Goal: Transaction & Acquisition: Download file/media

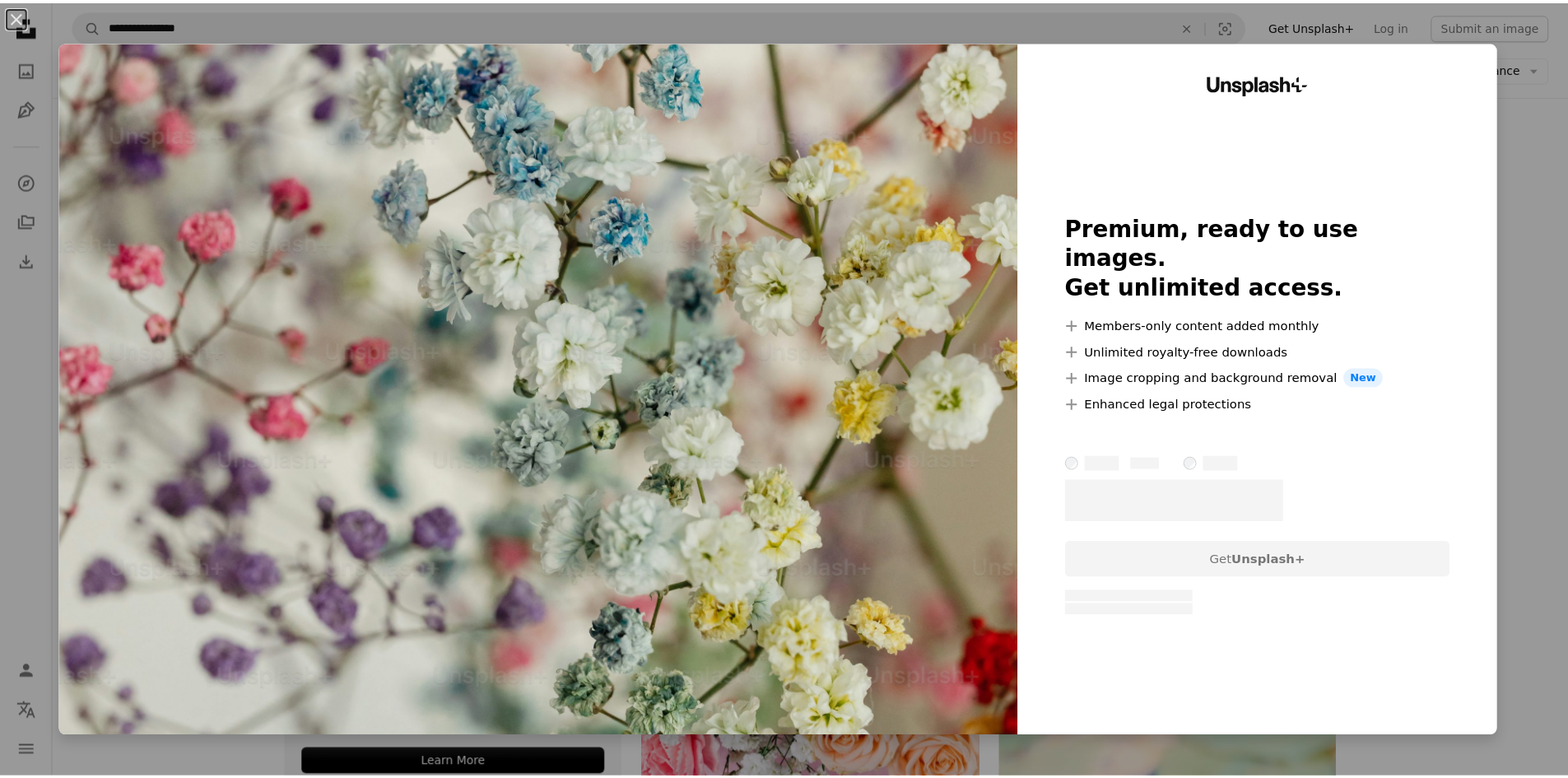
scroll to position [4791, 0]
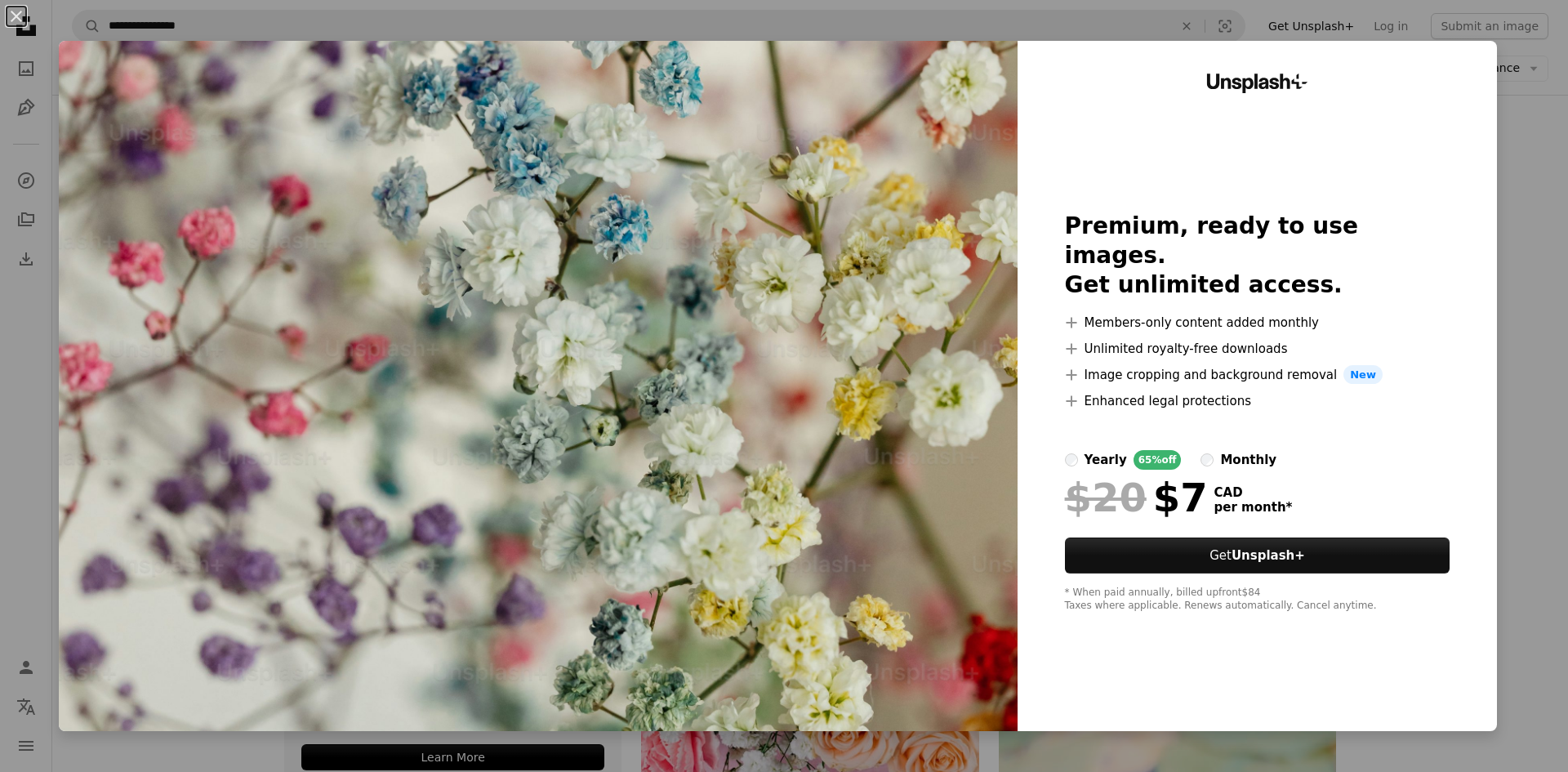
click at [1519, 129] on div "An X shape Unsplash+ Premium, ready to use images. Get unlimited access. A plus…" at bounding box center [784, 386] width 1568 height 772
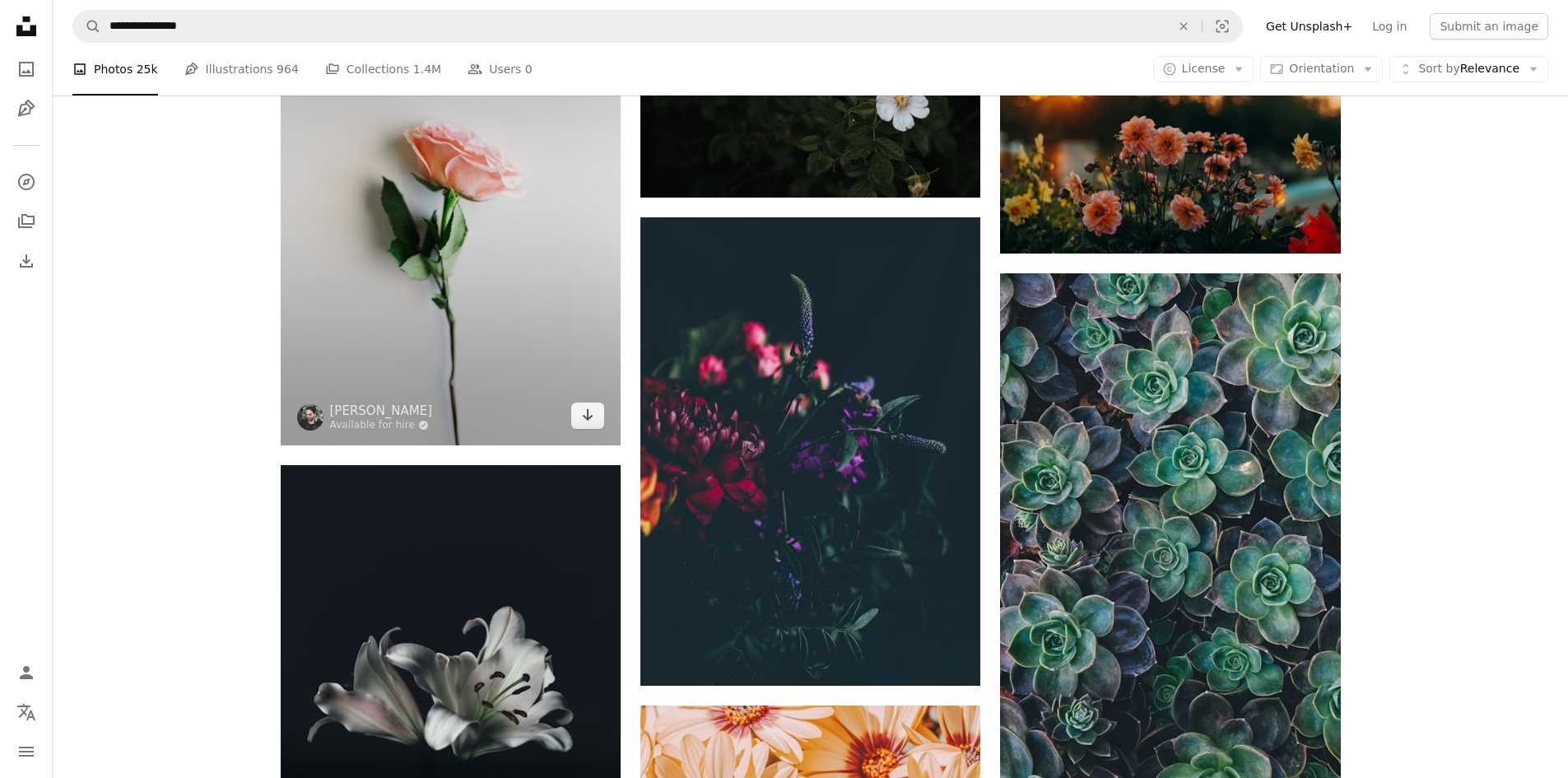
scroll to position [2158, 0]
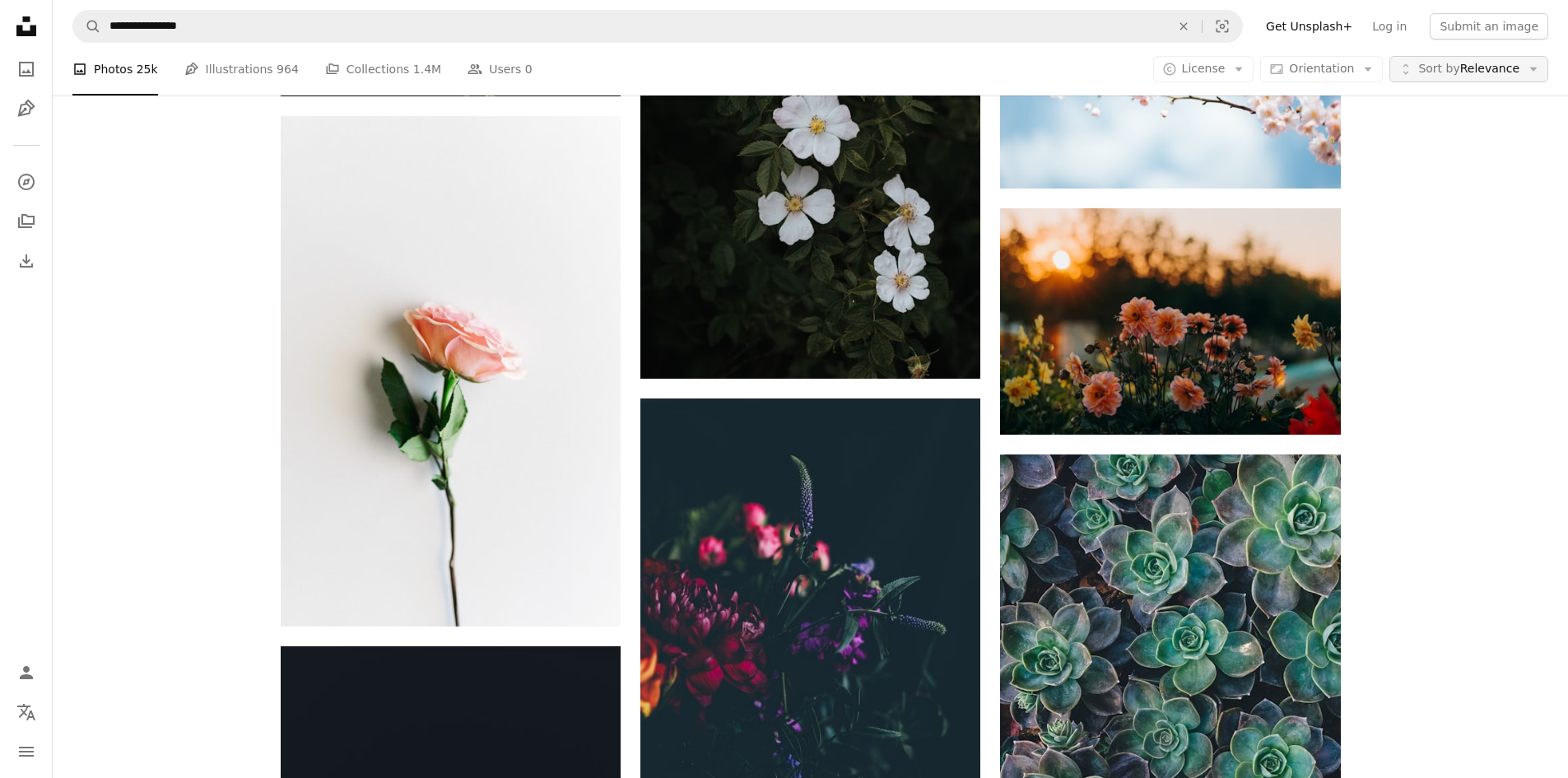
click at [1532, 70] on icon "Arrow down" at bounding box center [1533, 69] width 15 height 15
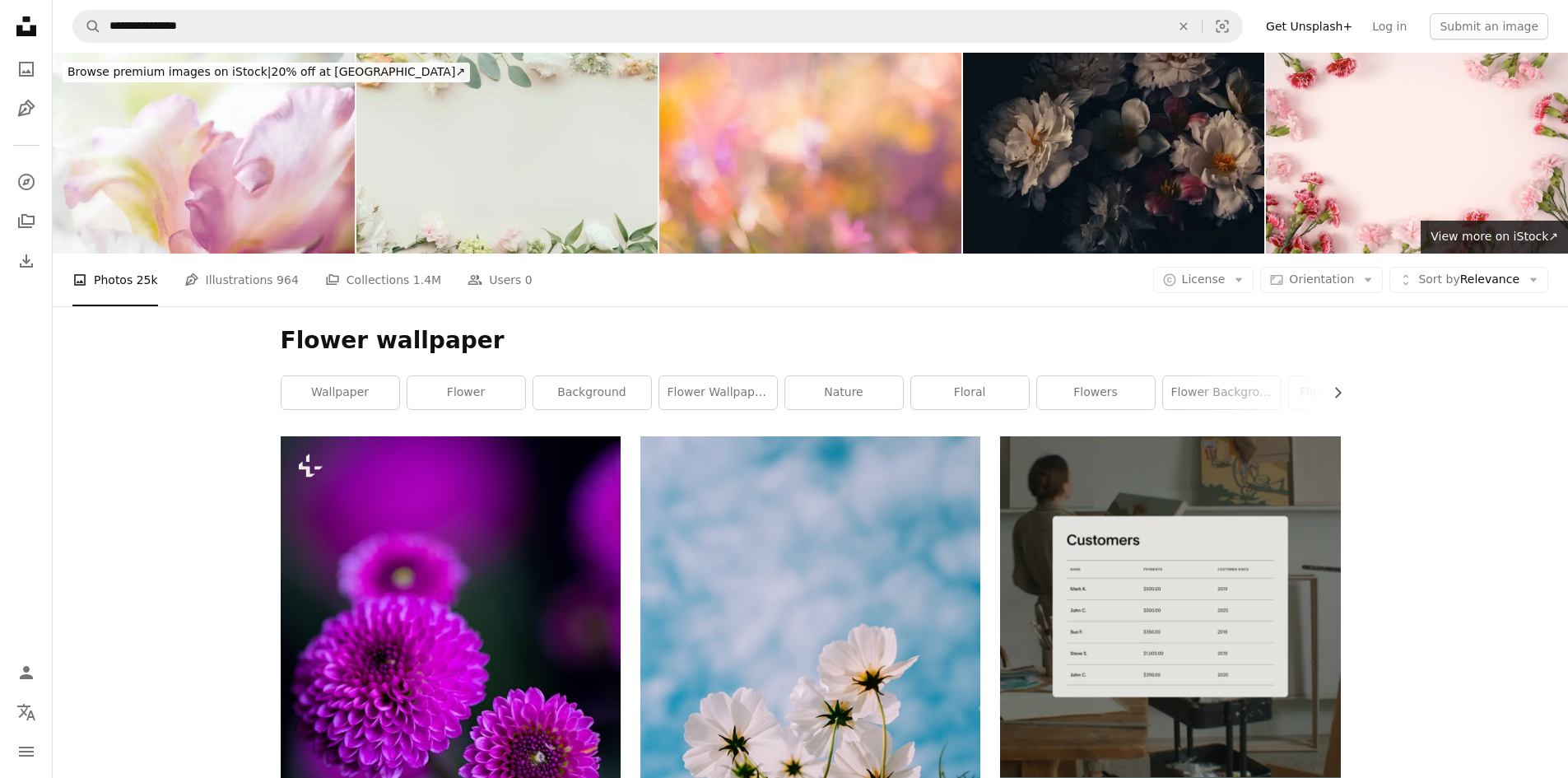
scroll to position [741, 0]
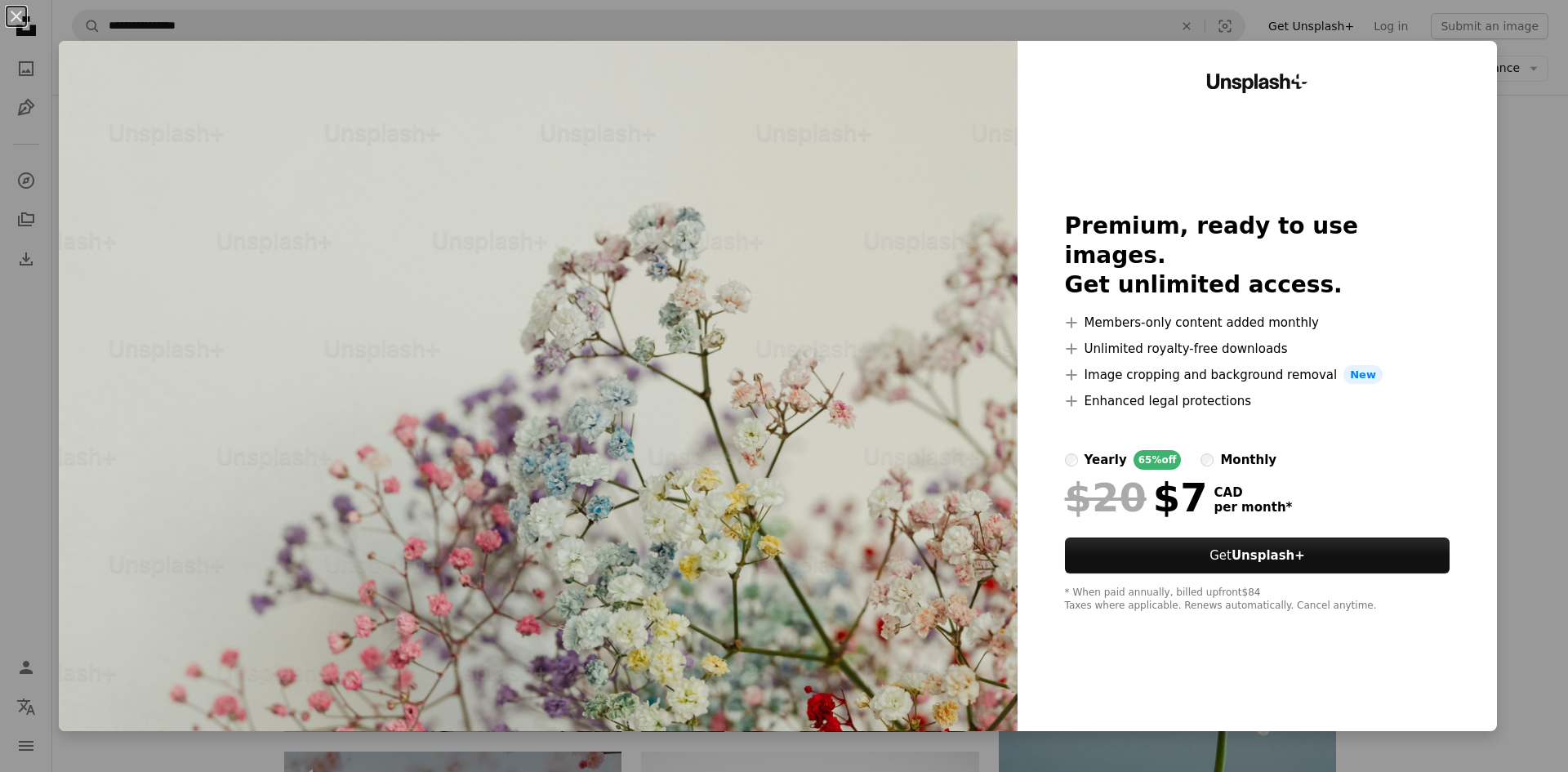
click at [1494, 147] on div "An X shape Unsplash+ Premium, ready to use images. Get unlimited access. A plus…" at bounding box center [784, 386] width 1568 height 772
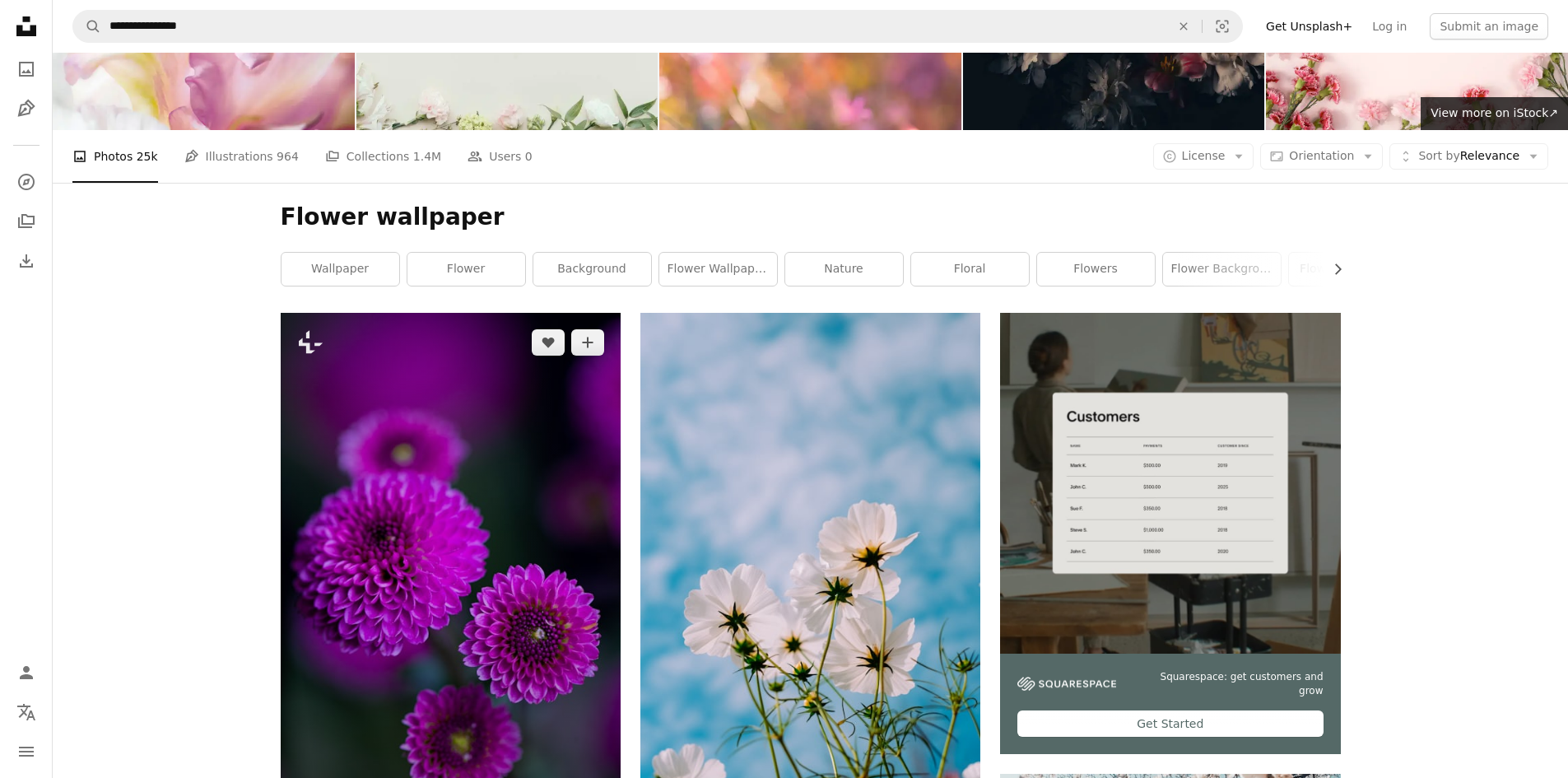
scroll to position [0, 0]
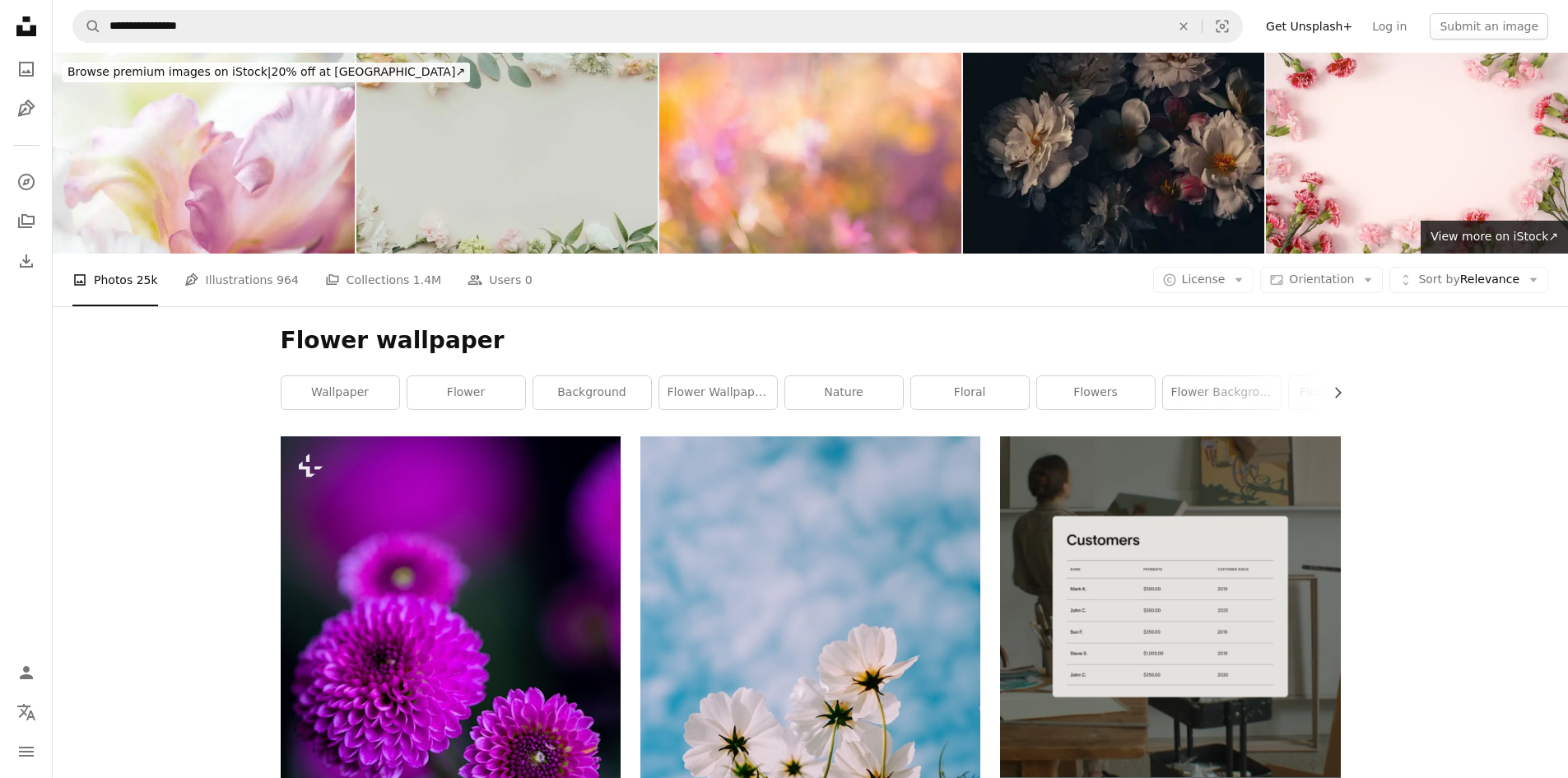
click at [464, 187] on img at bounding box center [507, 154] width 302 height 201
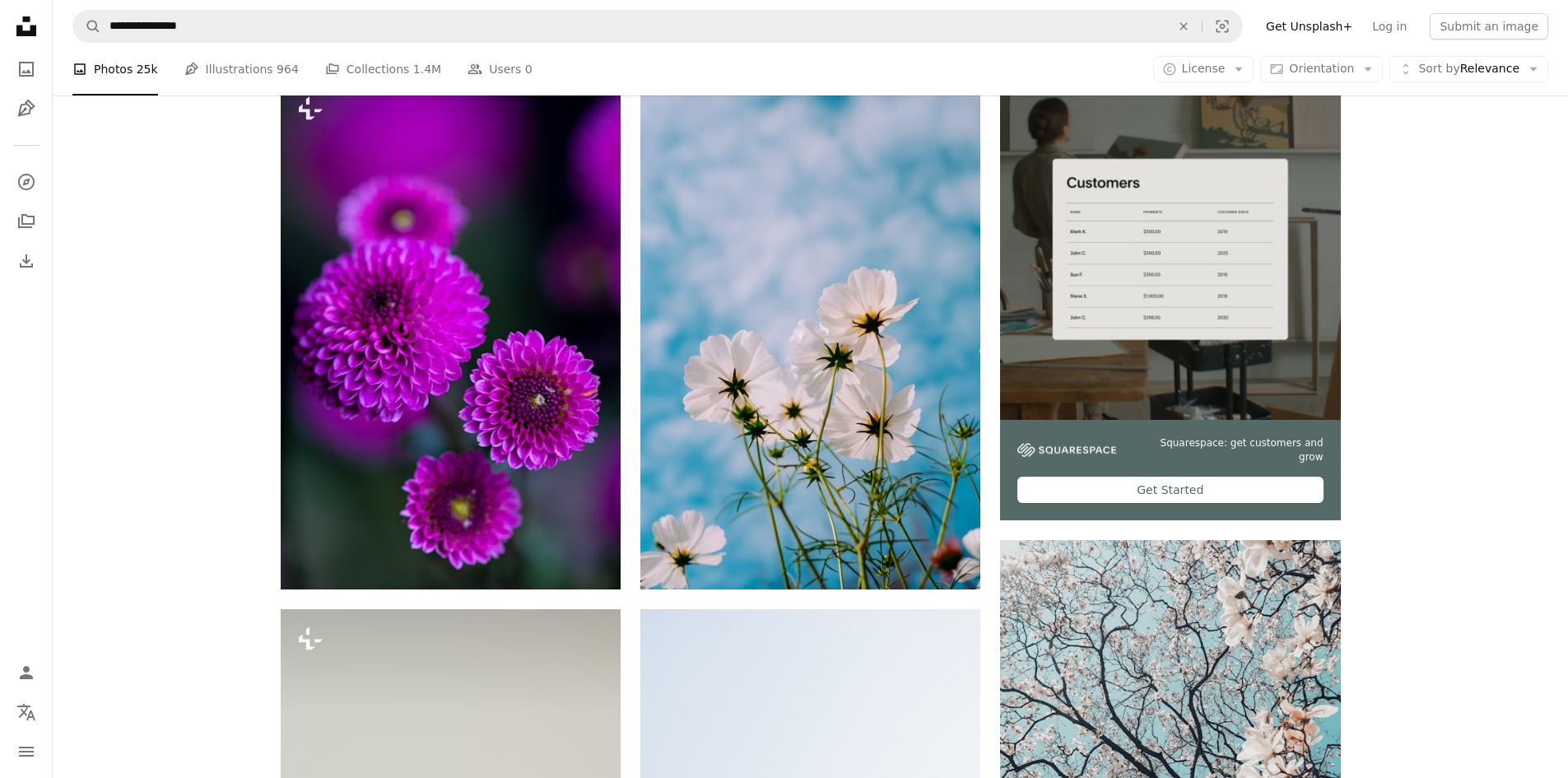
scroll to position [411, 0]
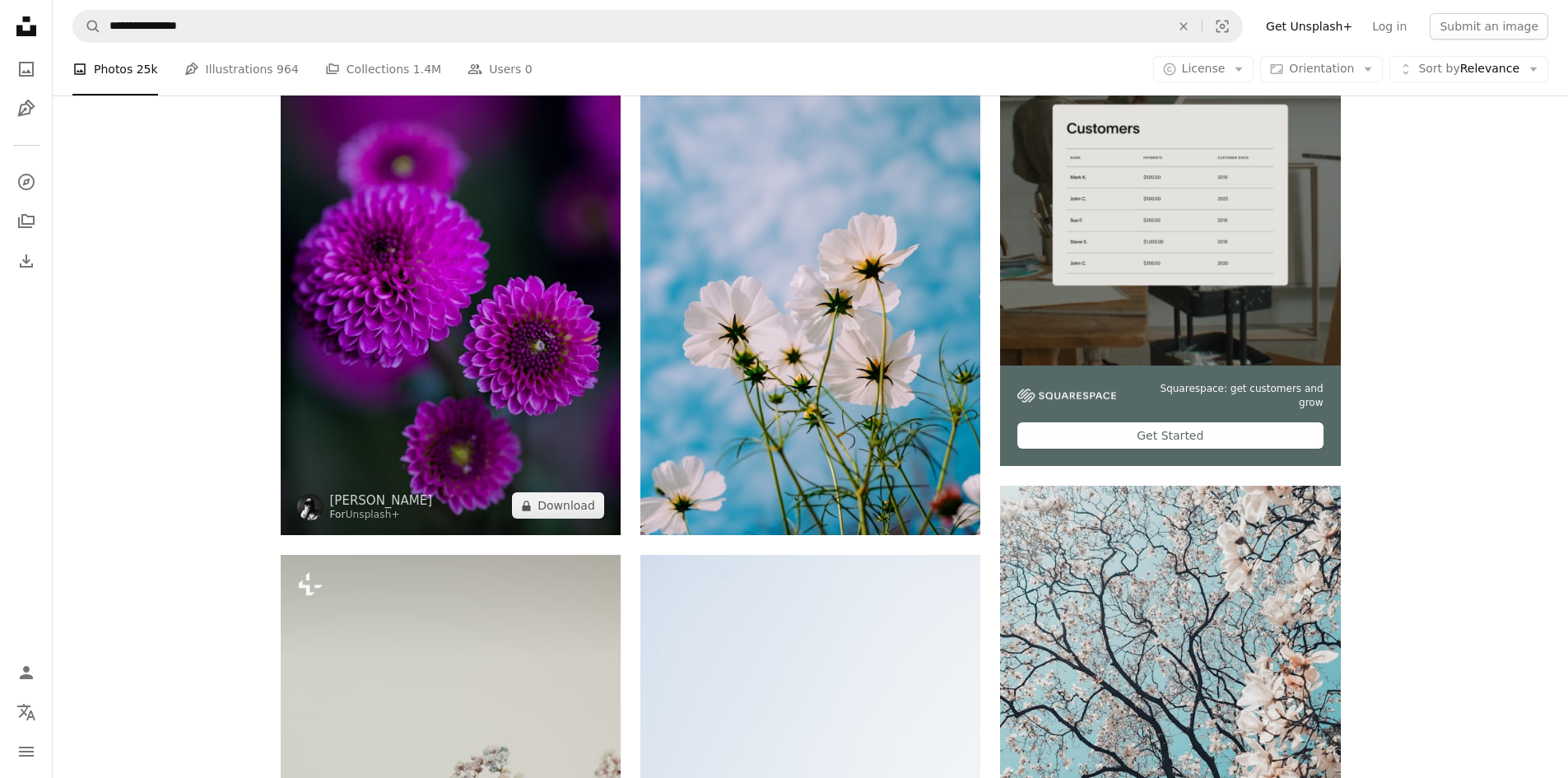
click at [529, 464] on img at bounding box center [451, 280] width 340 height 510
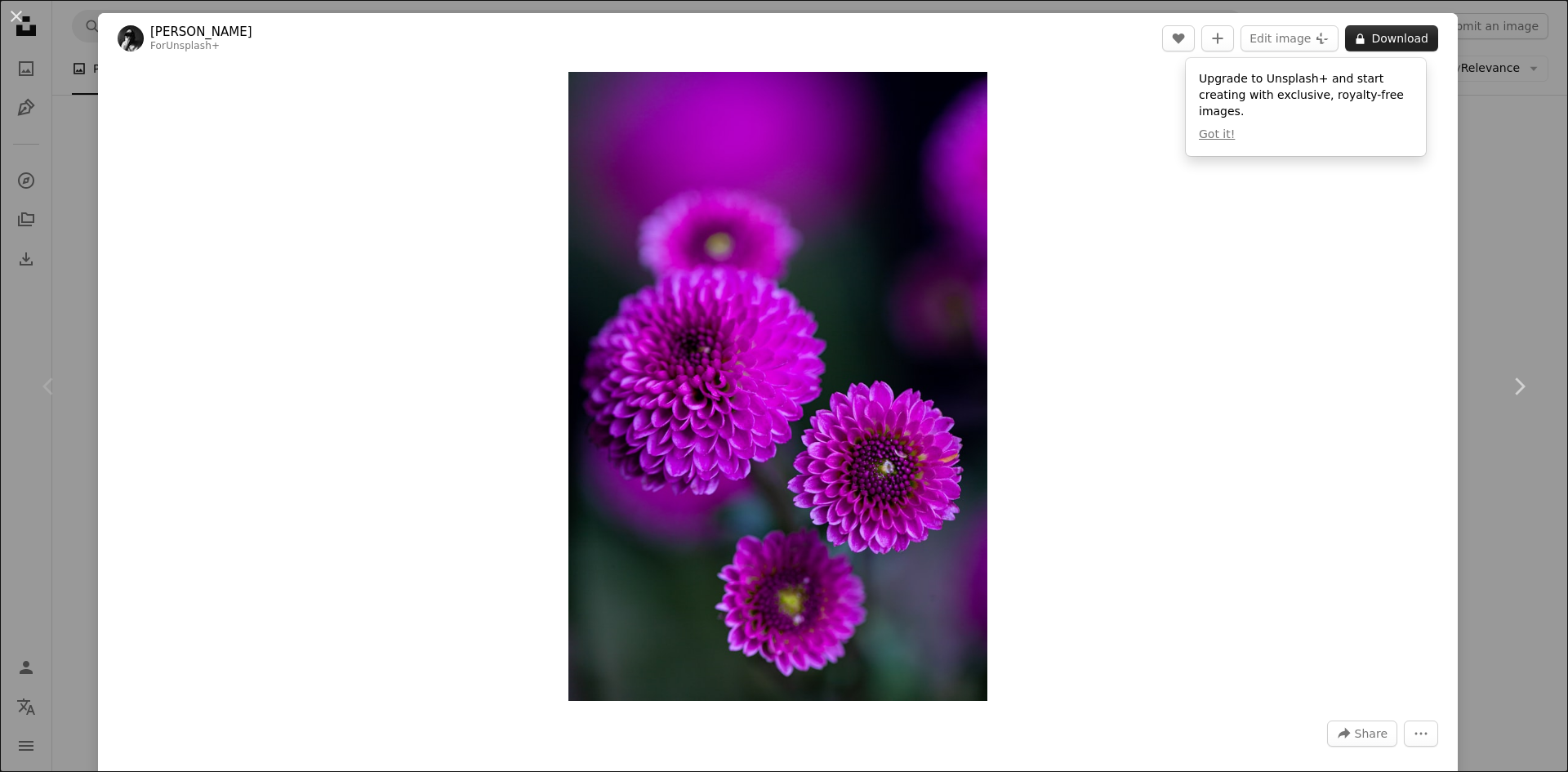
click at [1363, 46] on button "A lock Download" at bounding box center [1391, 38] width 93 height 26
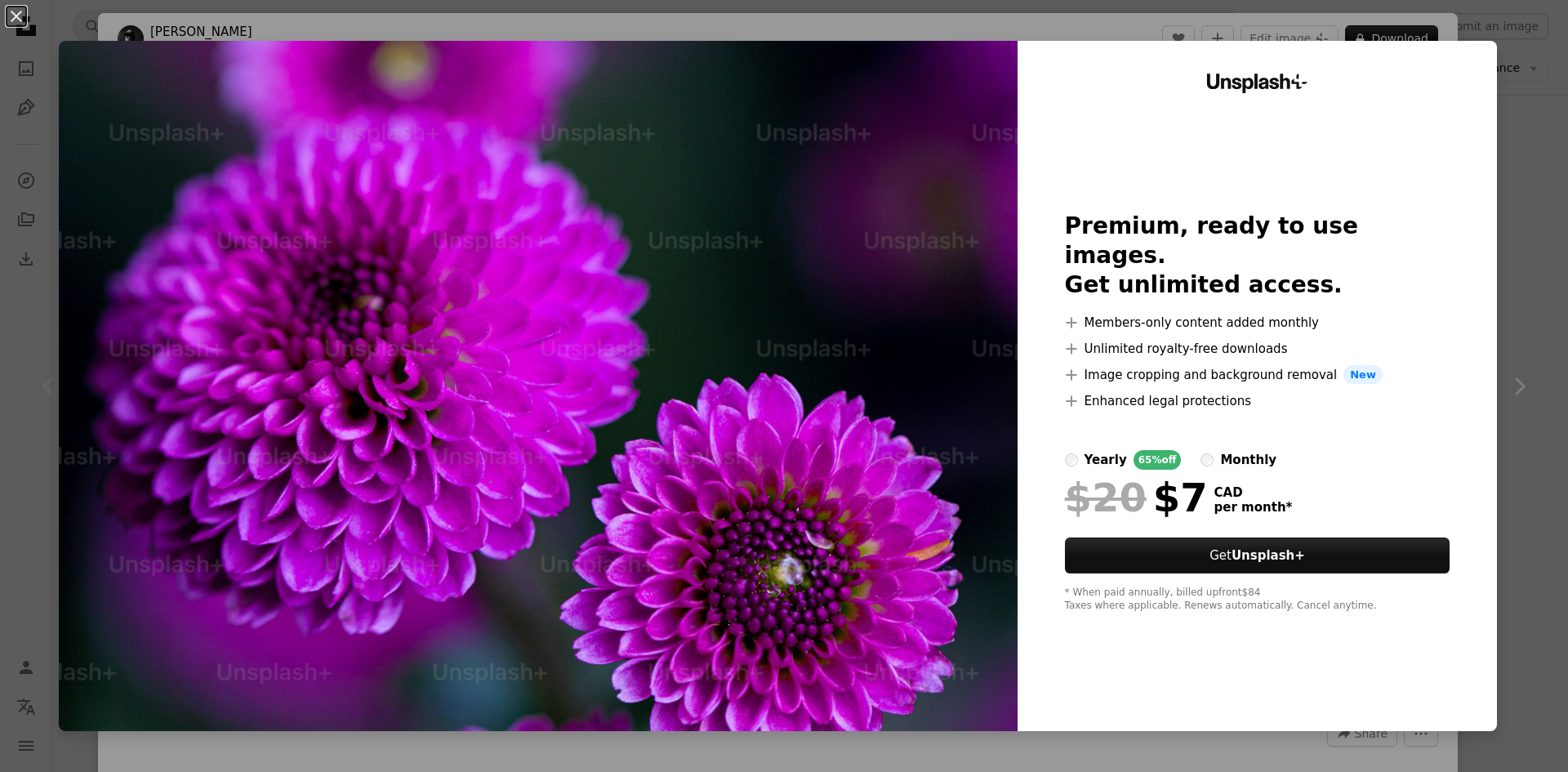
click at [1507, 124] on div "An X shape Unsplash+ Premium, ready to use images. Get unlimited access. A plus…" at bounding box center [784, 386] width 1568 height 772
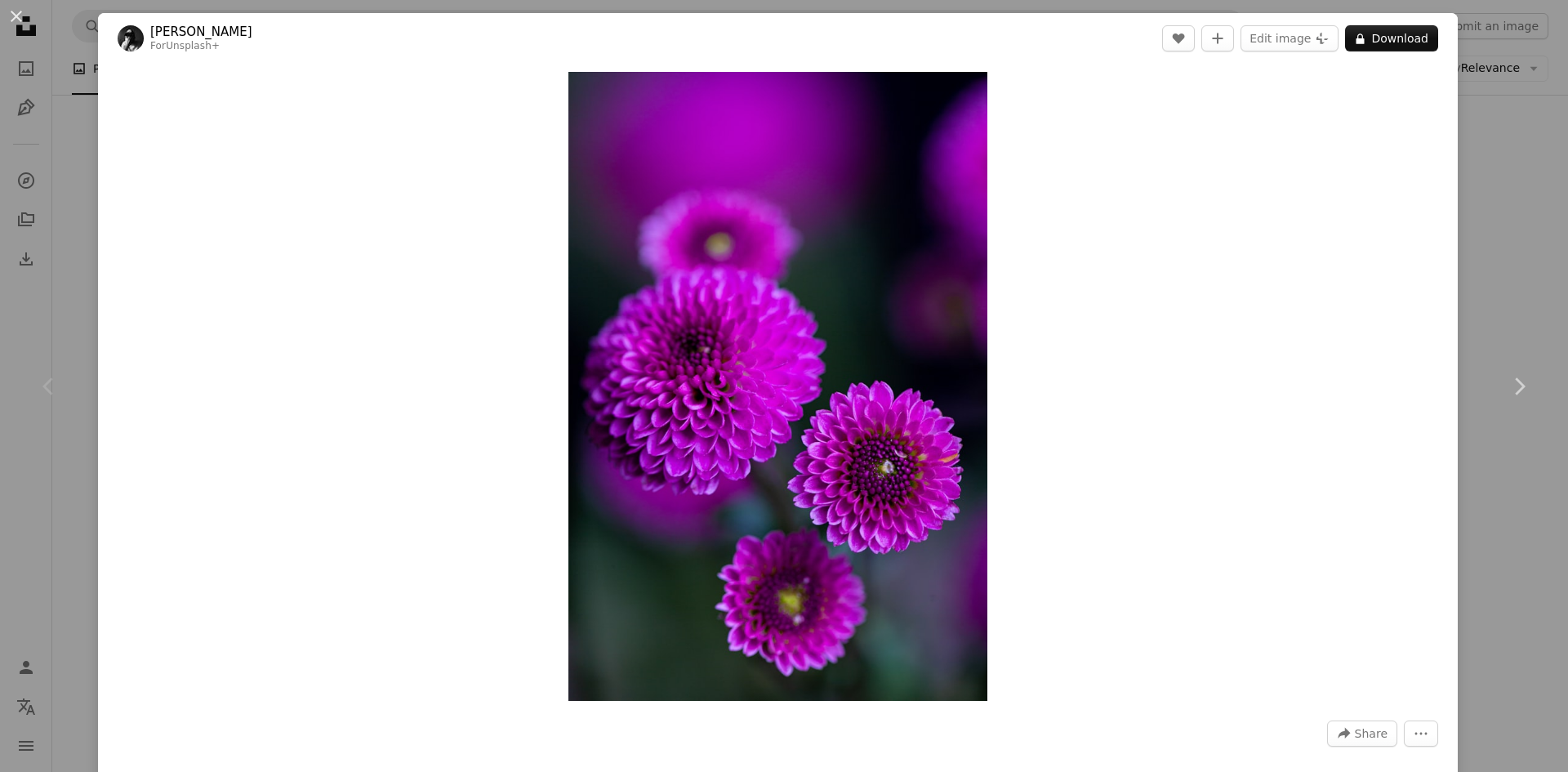
click at [1494, 699] on div "An X shape Chevron left Chevron right [PERSON_NAME] For Unsplash+ A heart A plu…" at bounding box center [784, 386] width 1568 height 772
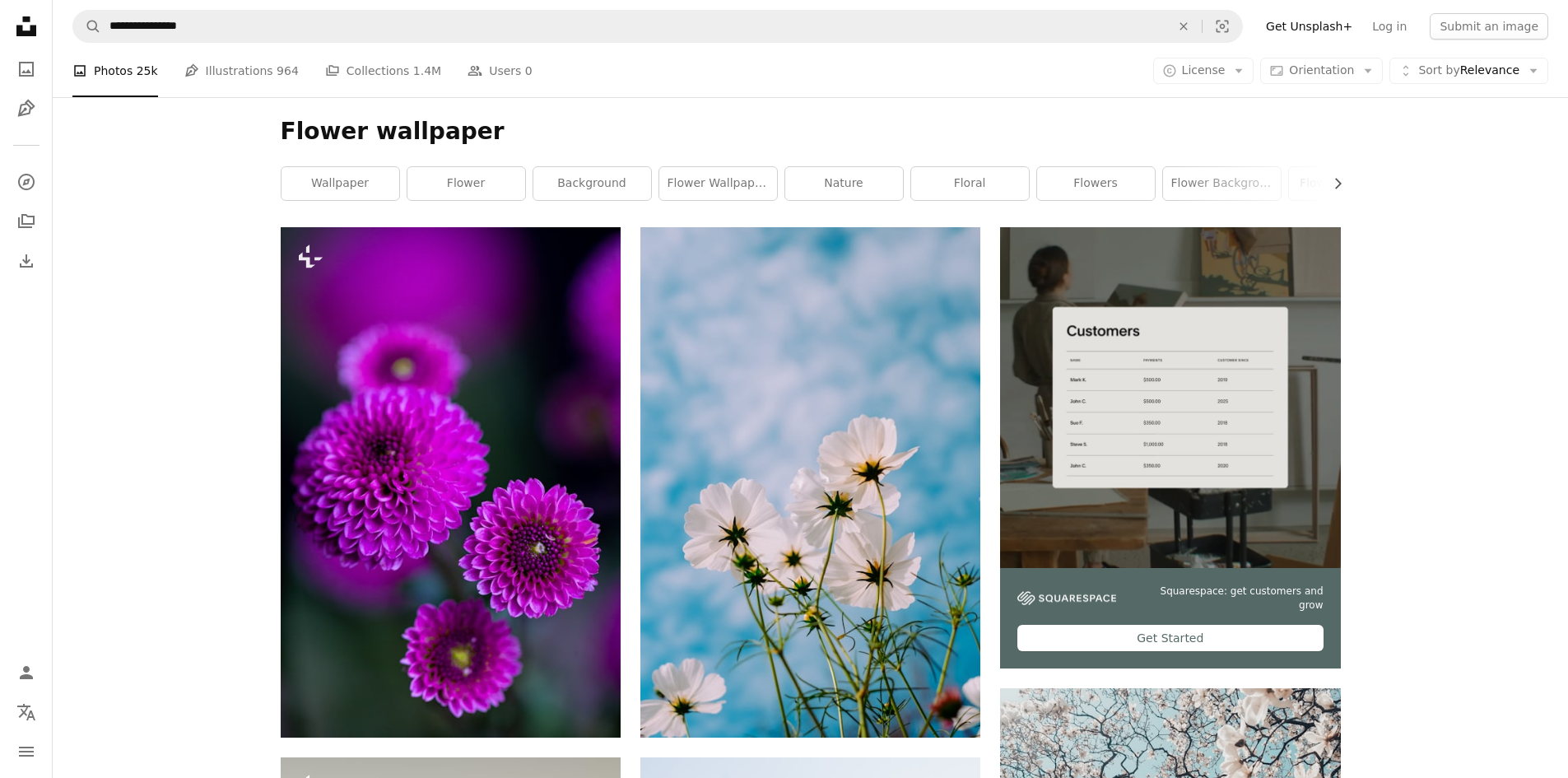
scroll to position [82, 0]
